Goal: Information Seeking & Learning: Learn about a topic

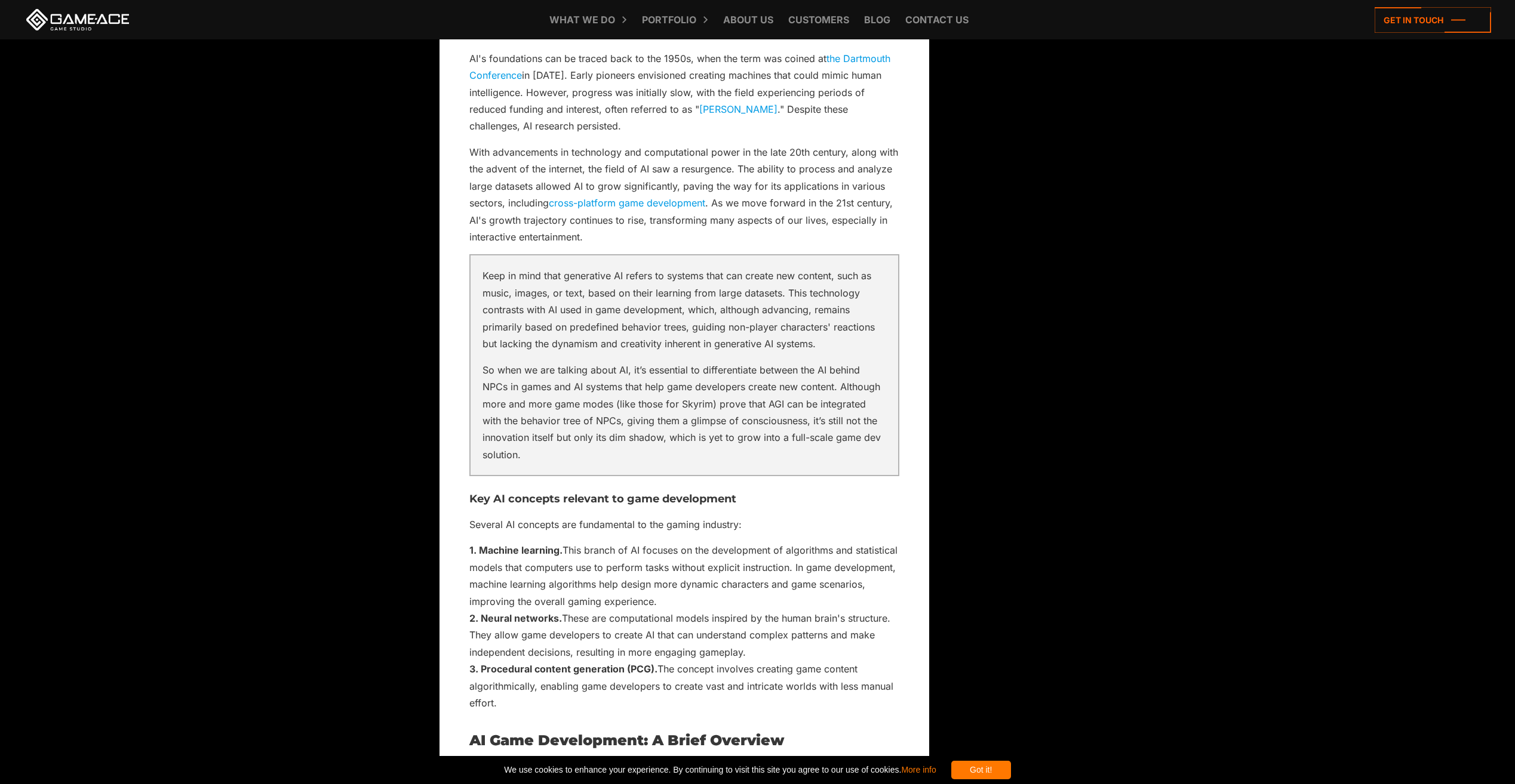
scroll to position [1423, 0]
drag, startPoint x: 596, startPoint y: 89, endPoint x: 596, endPoint y: 96, distance: 7.0
click at [596, 96] on p "AI's foundations can be traced back to the 1950s, when the term was coined at t…" at bounding box center [684, 90] width 430 height 85
click at [570, 86] on p "AI's foundations can be traced back to the 1950s, when the term was coined at t…" at bounding box center [684, 90] width 430 height 85
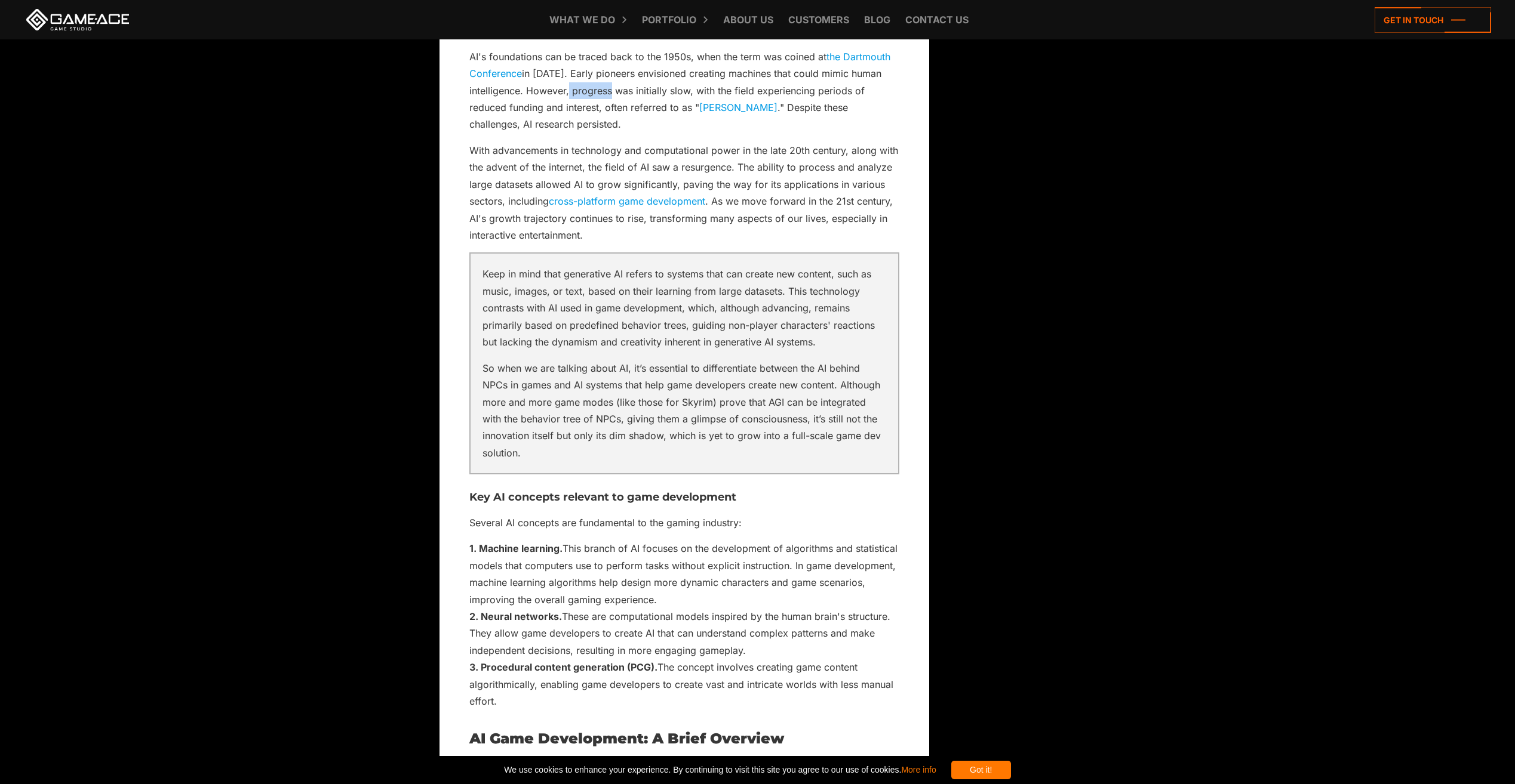
click at [570, 86] on p "AI's foundations can be traced back to the 1950s, when the term was coined at t…" at bounding box center [684, 90] width 430 height 85
drag, startPoint x: 570, startPoint y: 86, endPoint x: 539, endPoint y: 90, distance: 31.3
click at [539, 90] on p "AI's foundations can be traced back to the 1950s, when the term was coined at t…" at bounding box center [684, 90] width 430 height 85
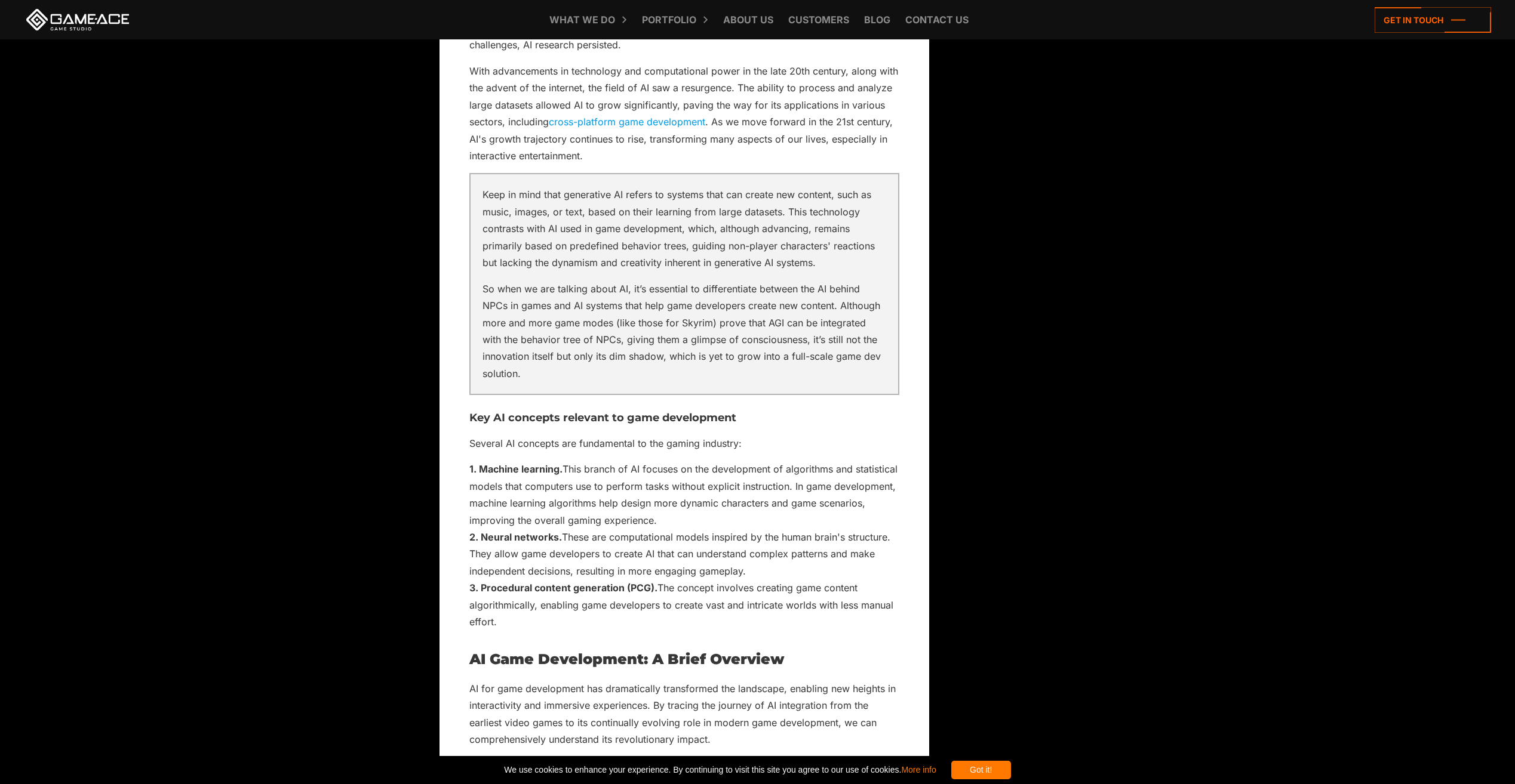
scroll to position [1504, 0]
drag, startPoint x: 486, startPoint y: 90, endPoint x: 544, endPoint y: 77, distance: 59.4
click at [544, 77] on p "With advancements in technology and computational power in the late 20th centur…" at bounding box center [684, 112] width 430 height 102
drag, startPoint x: 544, startPoint y: 77, endPoint x: 508, endPoint y: 95, distance: 40.2
click at [508, 95] on p "With advancements in technology and computational power in the late 20th centur…" at bounding box center [684, 112] width 430 height 102
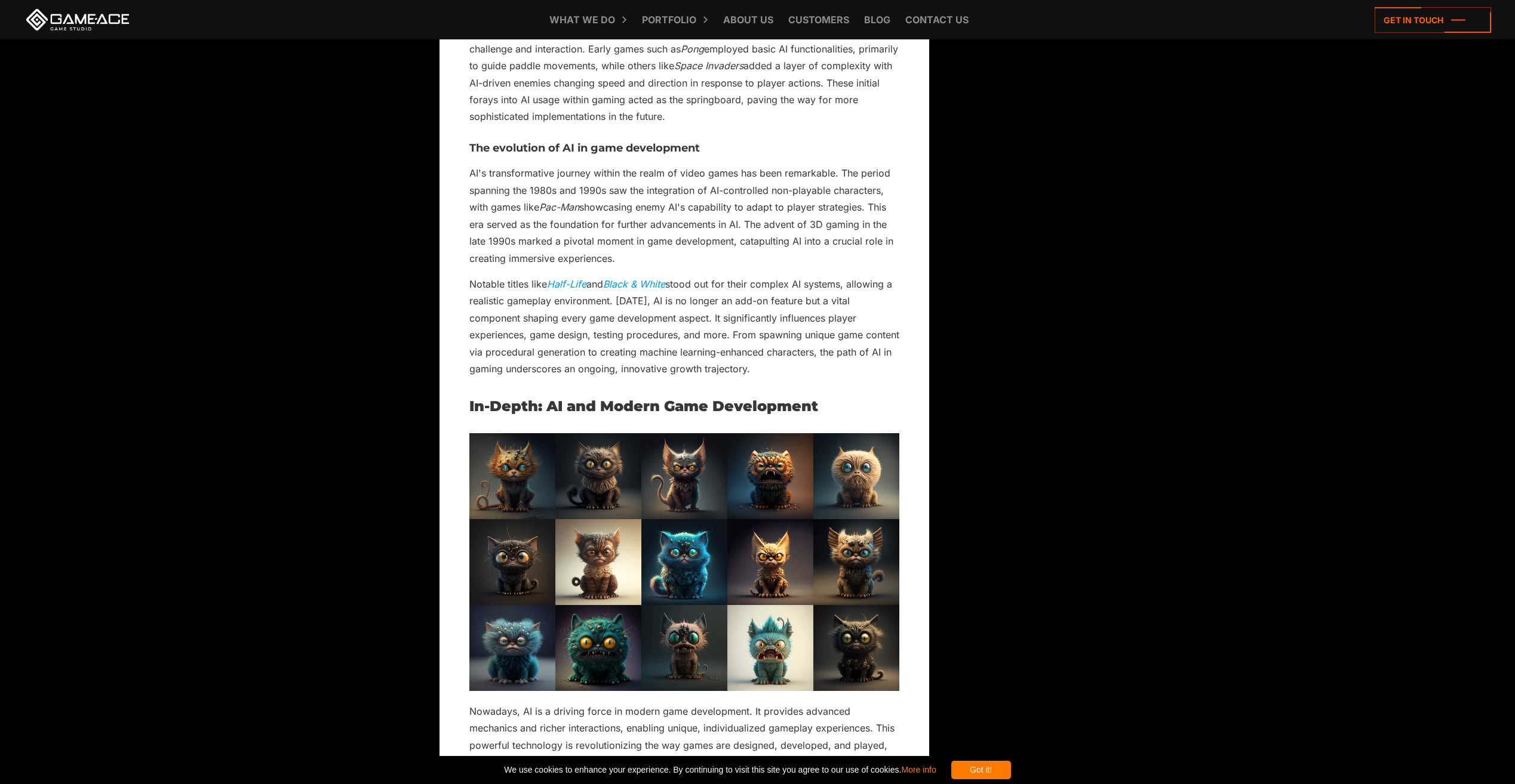
scroll to position [2267, 0]
drag, startPoint x: 465, startPoint y: 461, endPoint x: 428, endPoint y: 423, distance: 53.0
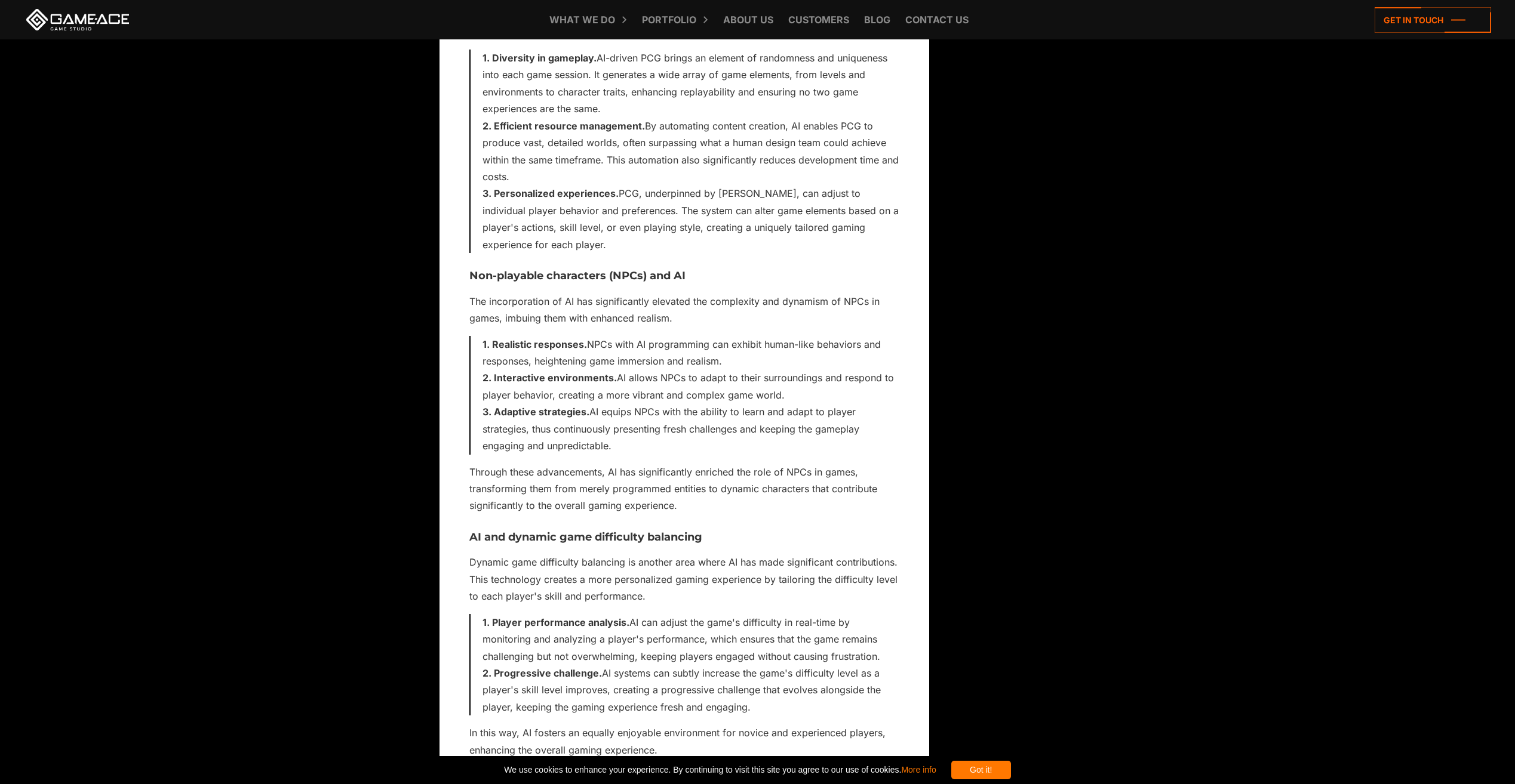
scroll to position [3105, 0]
